Goal: Transaction & Acquisition: Purchase product/service

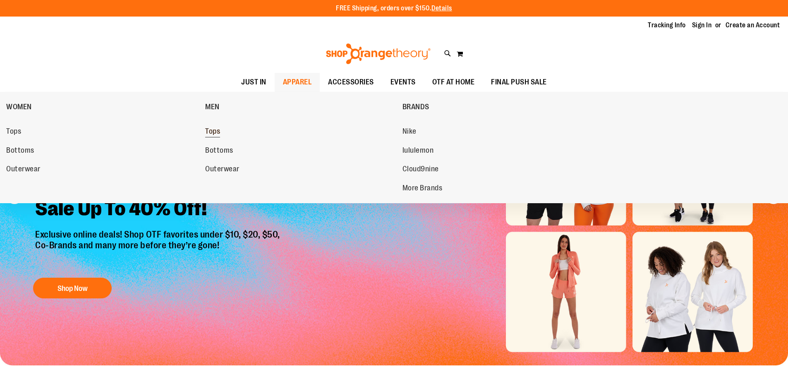
click at [206, 131] on span "Tops" at bounding box center [212, 132] width 15 height 10
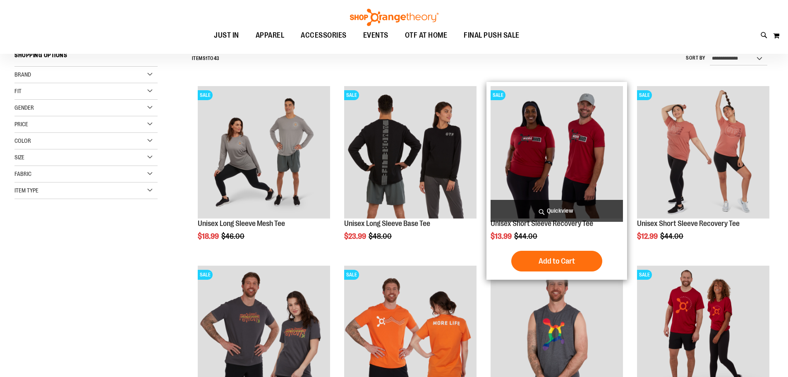
scroll to position [206, 0]
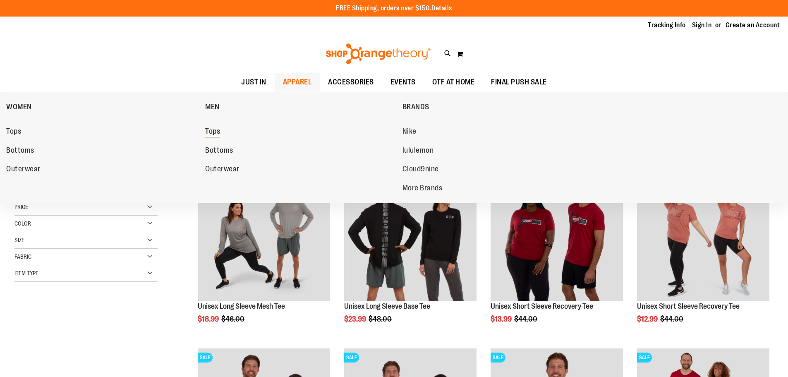
click at [219, 129] on span "Tops" at bounding box center [212, 132] width 15 height 10
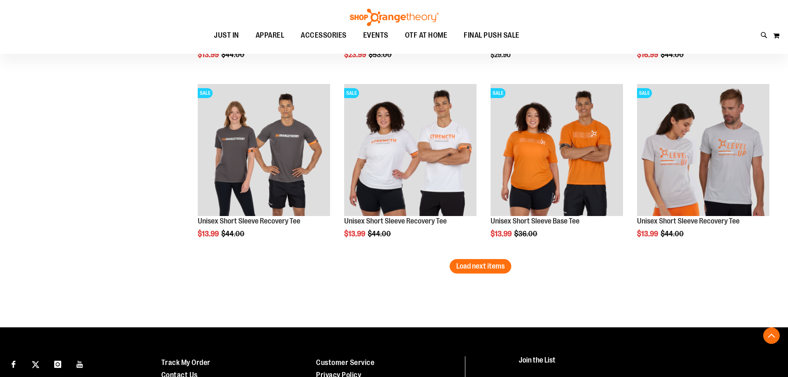
scroll to position [1530, 0]
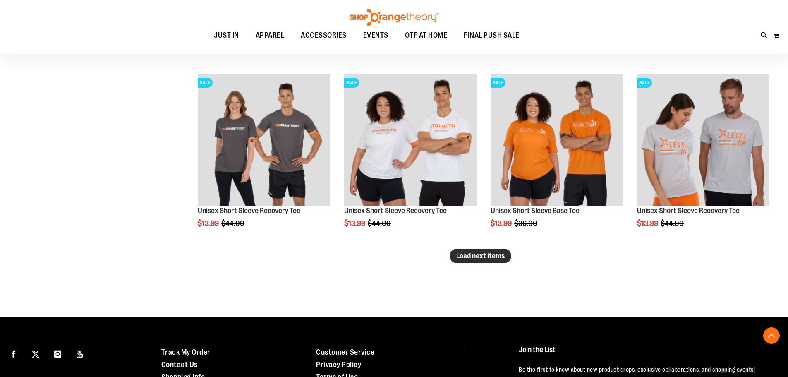
click at [456, 262] on button "Load next items" at bounding box center [481, 256] width 62 height 14
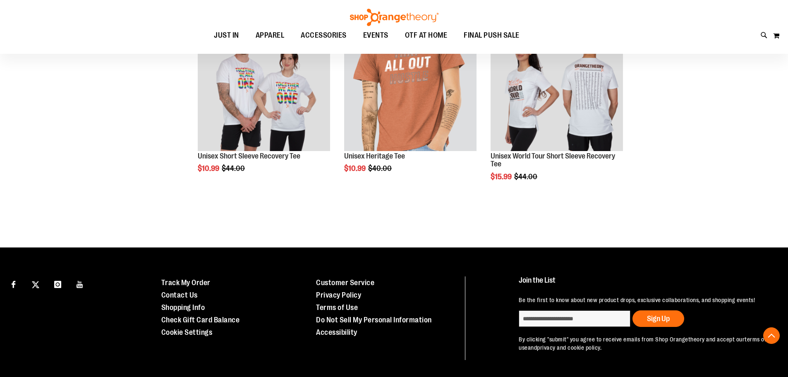
scroll to position [754, 0]
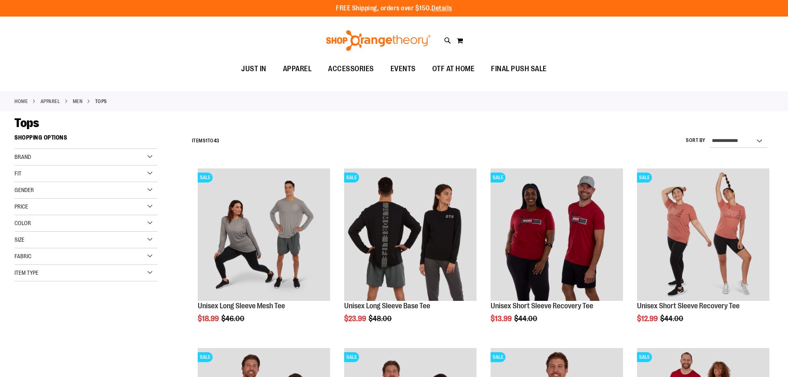
drag, startPoint x: 75, startPoint y: 299, endPoint x: 105, endPoint y: 66, distance: 234.7
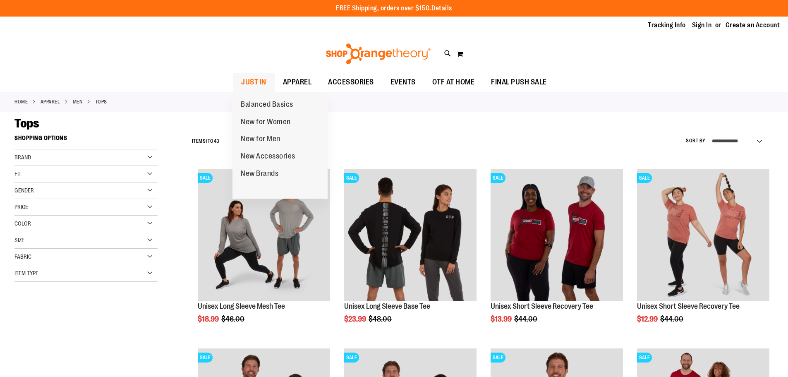
click at [266, 79] on span "JUST IN" at bounding box center [253, 82] width 25 height 19
click at [255, 77] on span "JUST IN" at bounding box center [253, 82] width 25 height 19
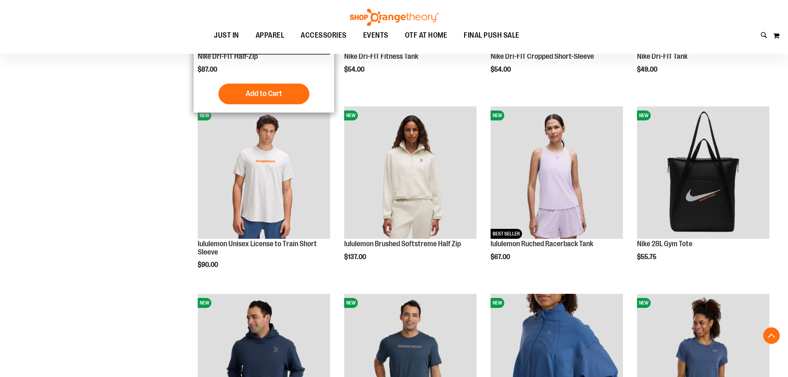
scroll to position [537, 0]
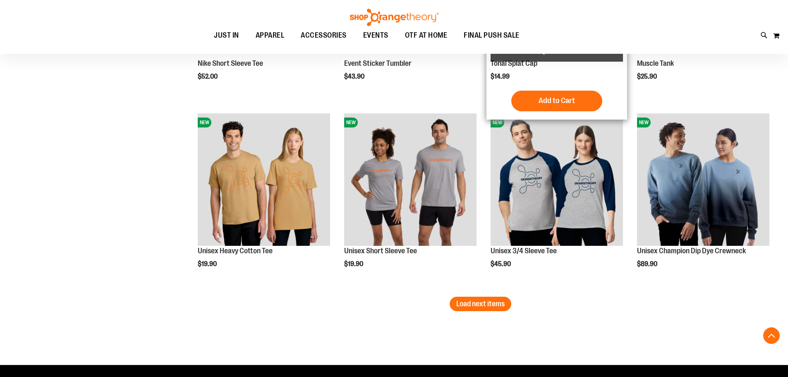
scroll to position [1530, 0]
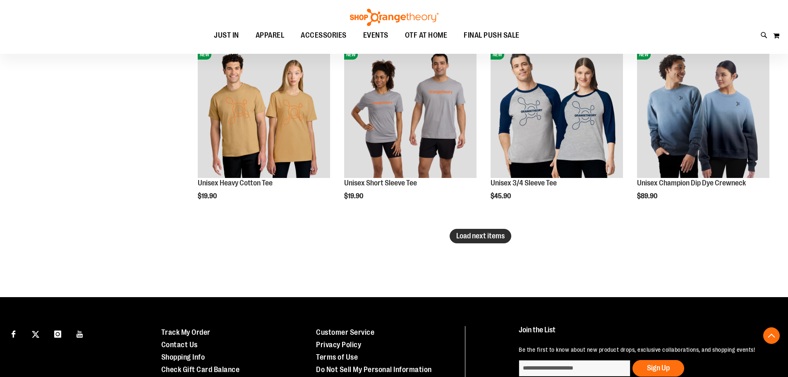
click at [501, 242] on button "Load next items" at bounding box center [481, 236] width 62 height 14
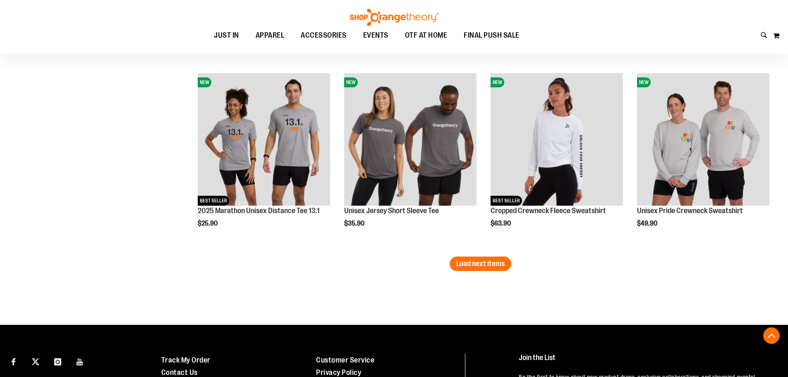
scroll to position [2067, 0]
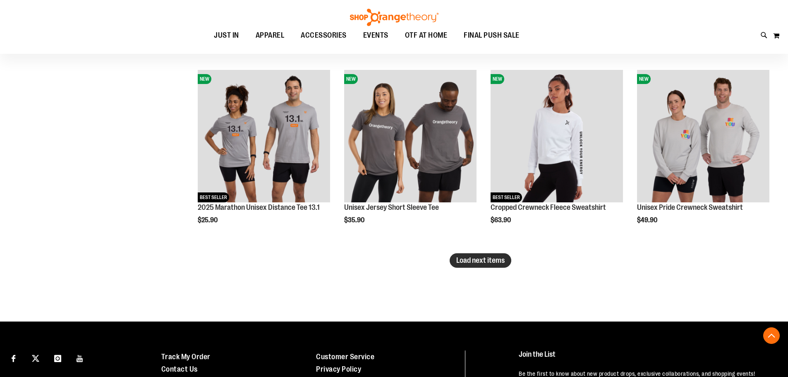
click at [499, 258] on span "Load next items" at bounding box center [480, 260] width 48 height 8
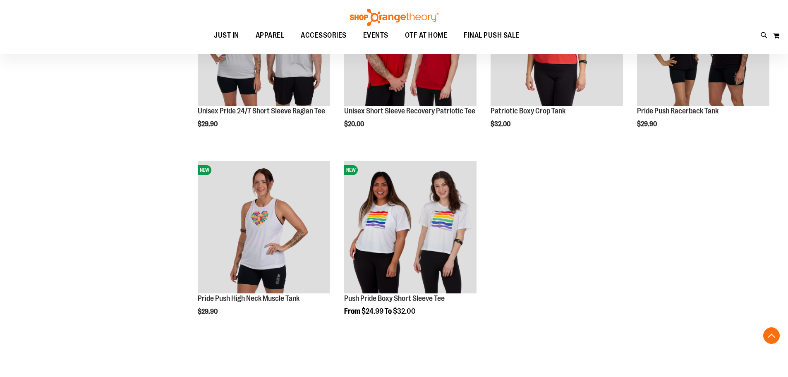
scroll to position [2398, 0]
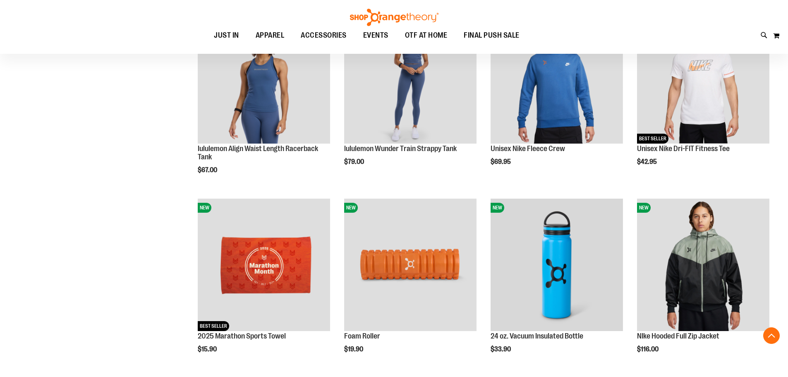
scroll to position [303, 0]
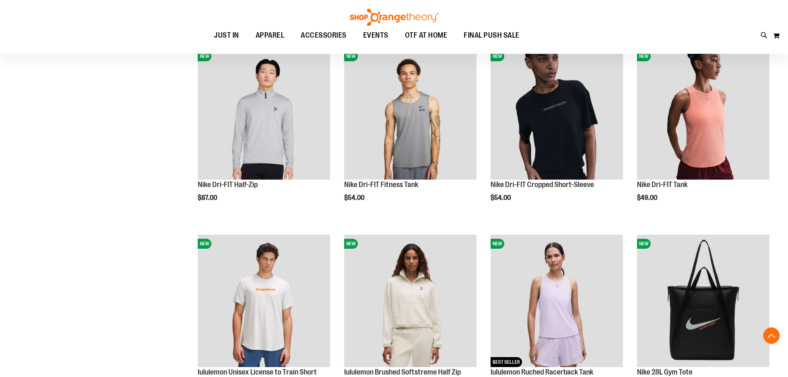
drag, startPoint x: 546, startPoint y: 285, endPoint x: 536, endPoint y: 176, distance: 109.3
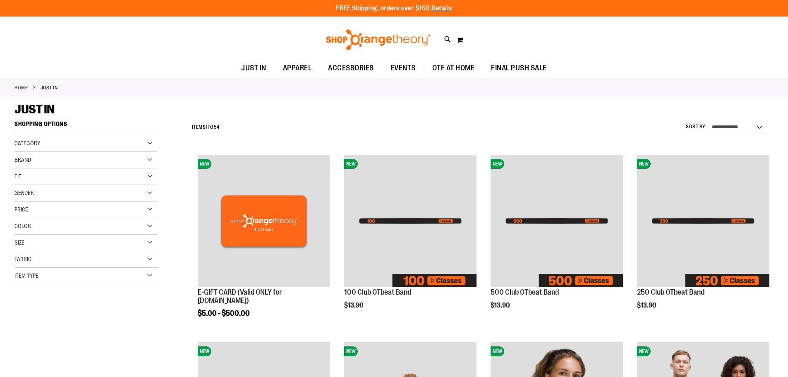
drag, startPoint x: 117, startPoint y: 231, endPoint x: 125, endPoint y: 153, distance: 78.5
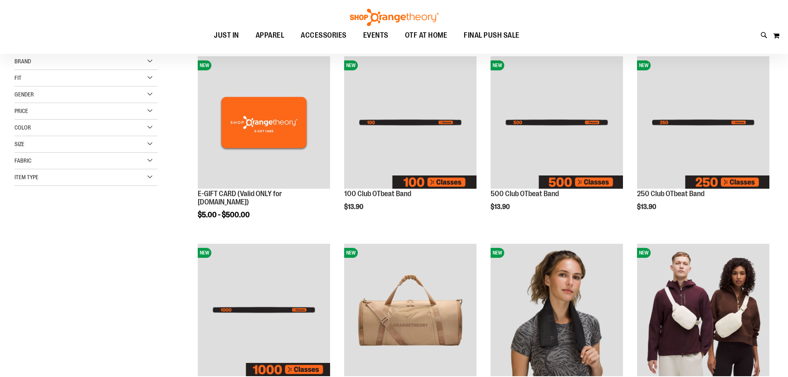
scroll to position [41, 0]
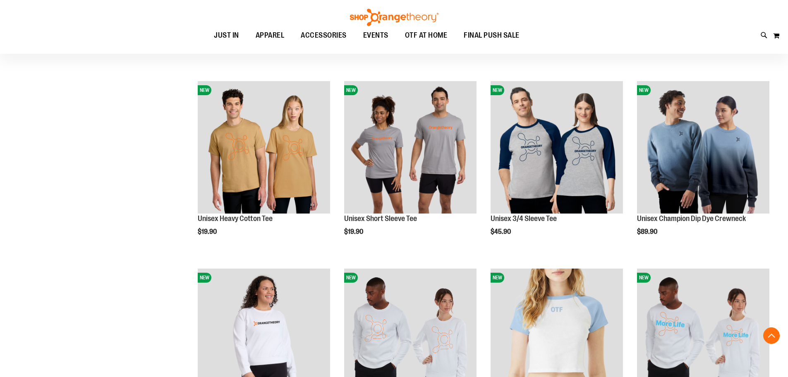
drag, startPoint x: 171, startPoint y: 169, endPoint x: 171, endPoint y: 234, distance: 65.8
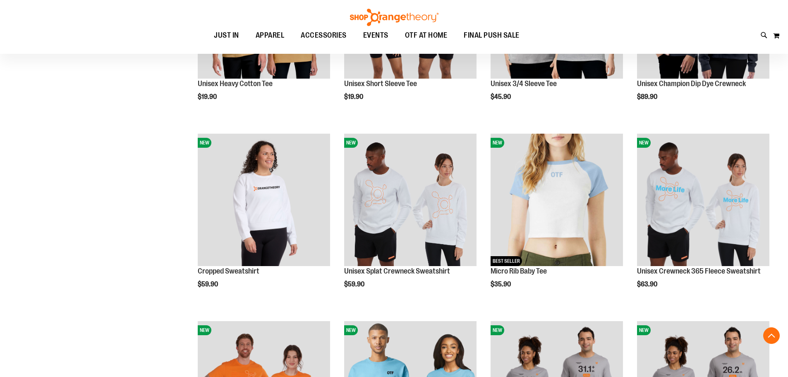
scroll to position [1625, 0]
